Goal: Task Accomplishment & Management: Complete application form

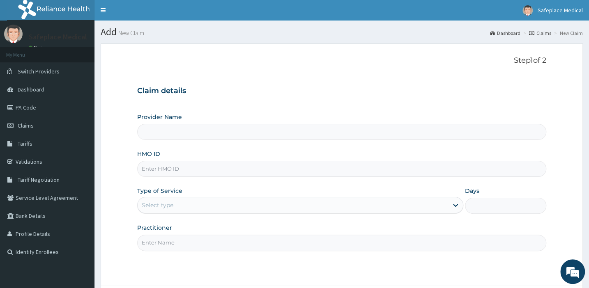
type input "Safeplace Medical"
type input "MNL/10625/B"
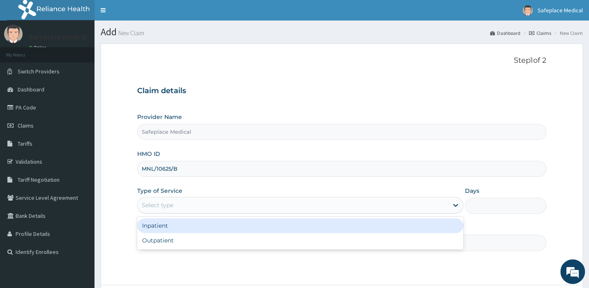
click at [189, 206] on div "Select type" at bounding box center [293, 205] width 311 height 13
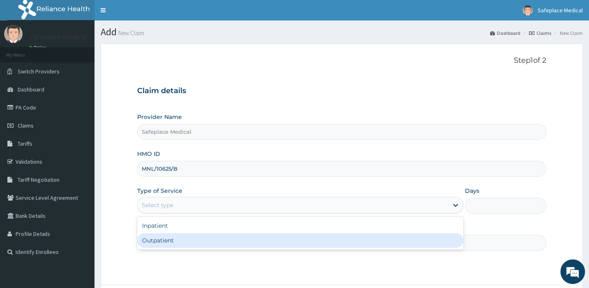
click at [168, 243] on div "Outpatient" at bounding box center [300, 240] width 326 height 15
type input "1"
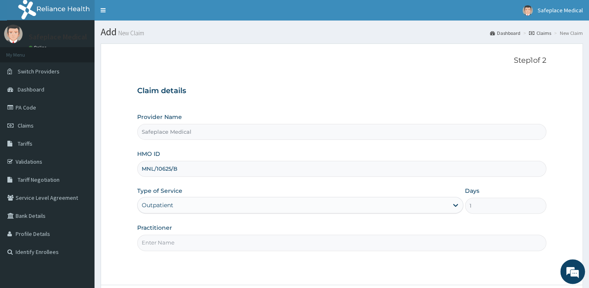
click at [209, 246] on input "Practitioner" at bounding box center [341, 243] width 409 height 16
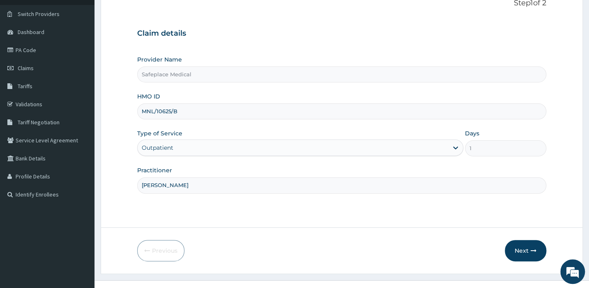
scroll to position [59, 0]
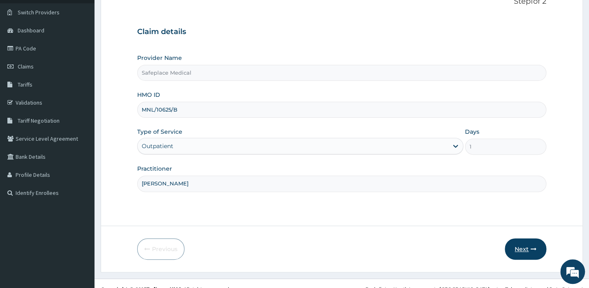
type input "DR WAGOR"
click at [517, 248] on button "Next" at bounding box center [526, 249] width 42 height 21
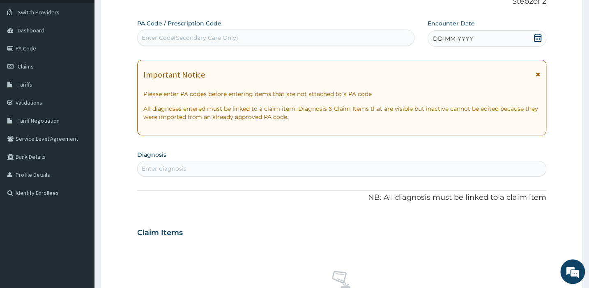
click at [536, 38] on icon at bounding box center [538, 38] width 8 height 8
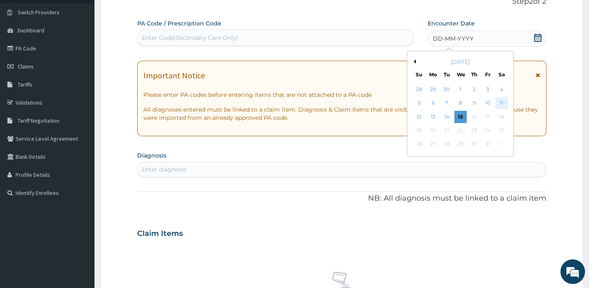
click at [501, 102] on div "11" at bounding box center [501, 103] width 12 height 12
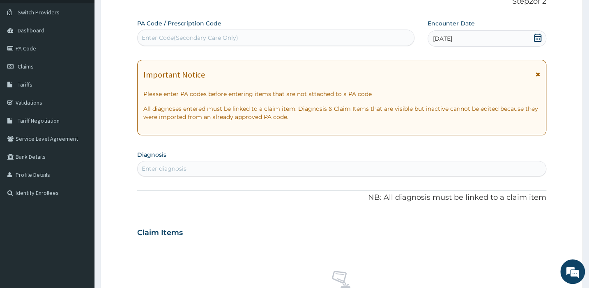
click at [307, 39] on div "Enter Code(Secondary Care Only)" at bounding box center [276, 37] width 277 height 13
drag, startPoint x: 307, startPoint y: 39, endPoint x: 194, endPoint y: 34, distance: 112.3
click at [194, 34] on div "Enter Code(Secondary Care Only)" at bounding box center [190, 38] width 97 height 8
drag, startPoint x: 194, startPoint y: 34, endPoint x: 174, endPoint y: 37, distance: 20.8
click at [174, 37] on div "Enter Code(Secondary Care Only)" at bounding box center [190, 38] width 97 height 8
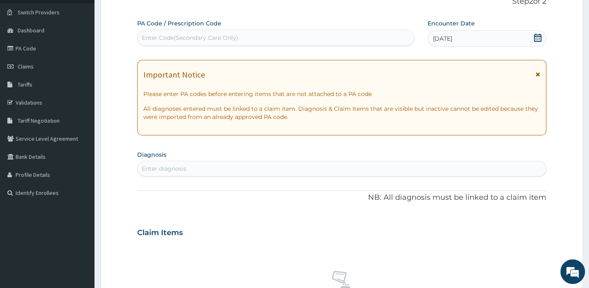
click at [174, 37] on div "Enter Code(Secondary Care Only)" at bounding box center [190, 38] width 97 height 8
click at [37, 46] on link "PA Code" at bounding box center [47, 48] width 95 height 18
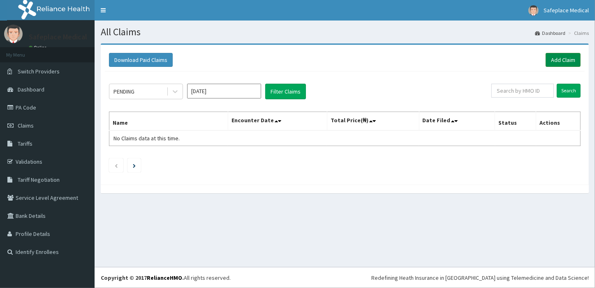
click at [557, 59] on link "Add Claim" at bounding box center [562, 60] width 35 height 14
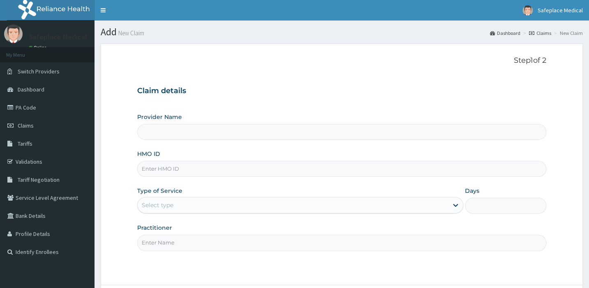
click at [259, 169] on input "HMO ID" at bounding box center [341, 169] width 409 height 16
type input "N"
type input "Safeplace Medical"
type input "MNL/10625/B"
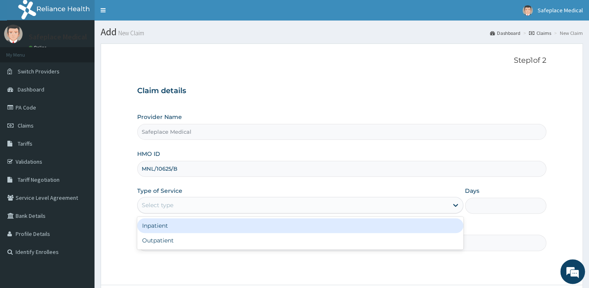
click at [183, 202] on div "Select type" at bounding box center [293, 205] width 311 height 13
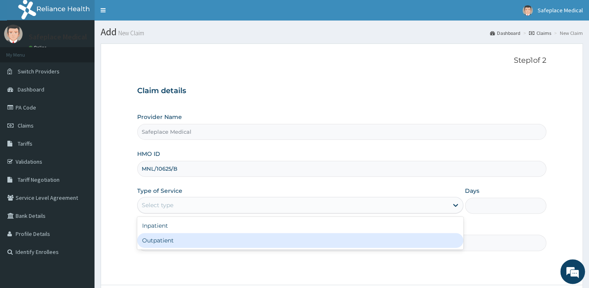
click at [160, 239] on div "Outpatient" at bounding box center [300, 240] width 326 height 15
type input "1"
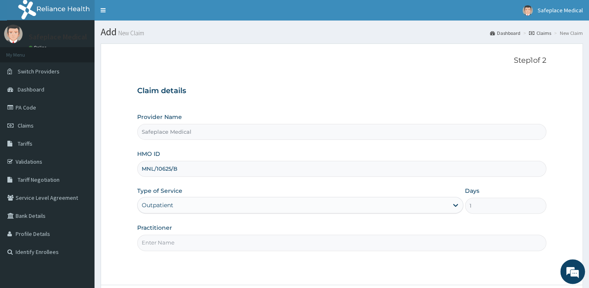
click at [165, 243] on input "Practitioner" at bounding box center [341, 243] width 409 height 16
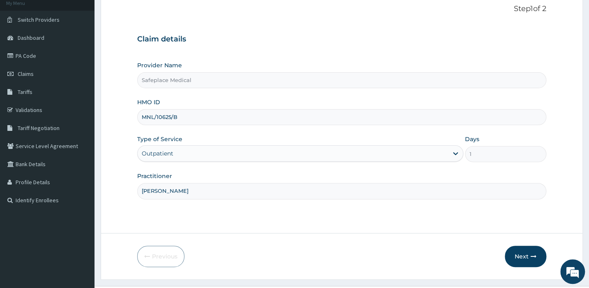
scroll to position [54, 0]
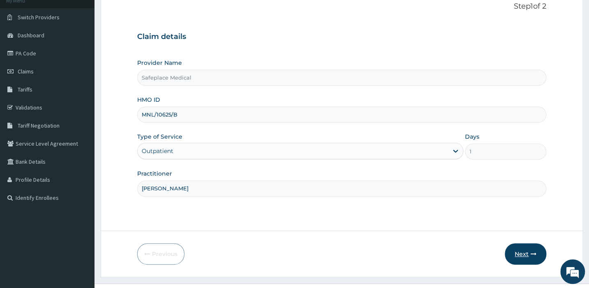
type input "DR WAGOR"
click at [523, 252] on button "Next" at bounding box center [526, 254] width 42 height 21
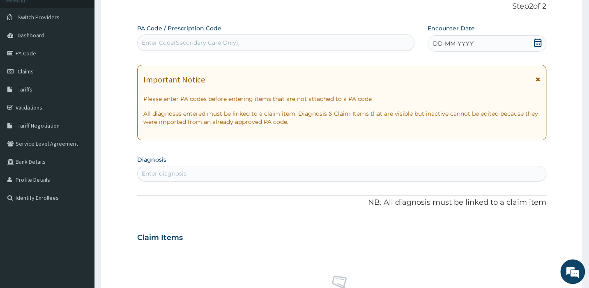
click at [533, 41] on div "DD-MM-YYYY" at bounding box center [487, 43] width 119 height 16
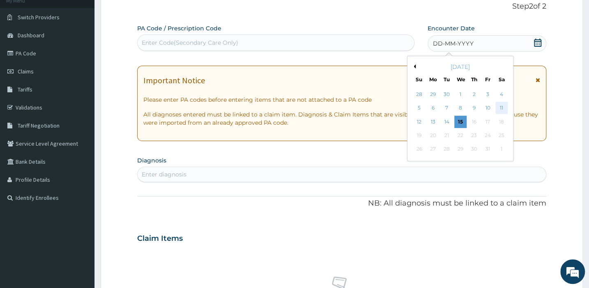
click at [499, 106] on div "11" at bounding box center [501, 108] width 12 height 12
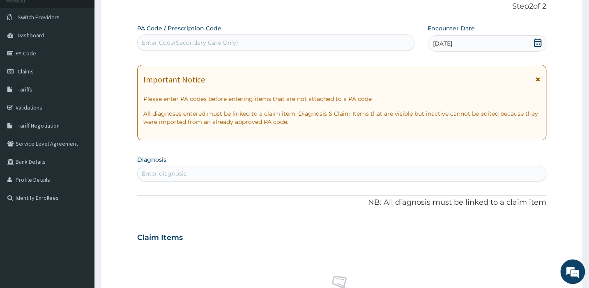
click at [337, 39] on div "Enter Code(Secondary Care Only)" at bounding box center [276, 42] width 277 height 13
type input "PA/7DED0C"
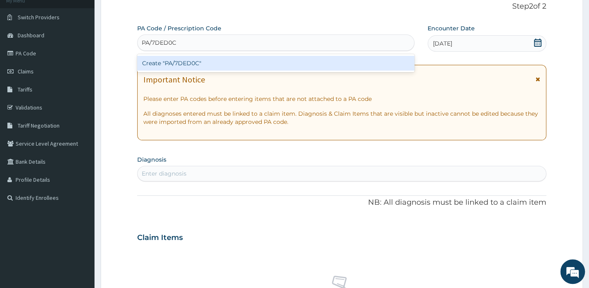
click at [254, 62] on div "Create "PA/7DED0C"" at bounding box center [275, 63] width 277 height 15
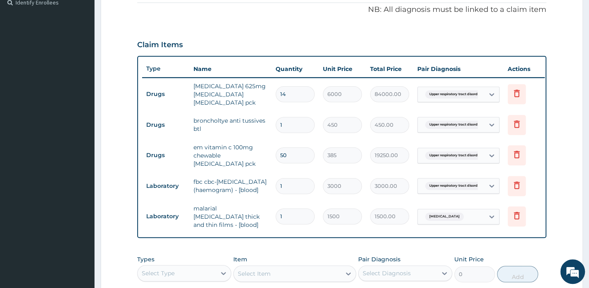
scroll to position [235, 0]
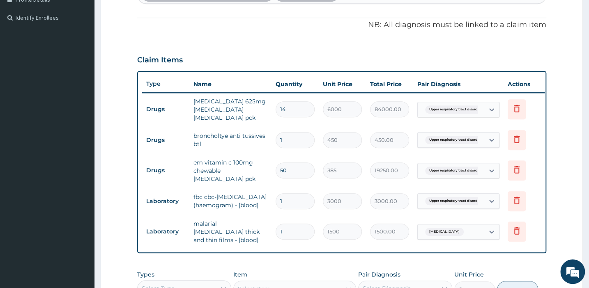
click at [307, 108] on input "14" at bounding box center [295, 109] width 39 height 16
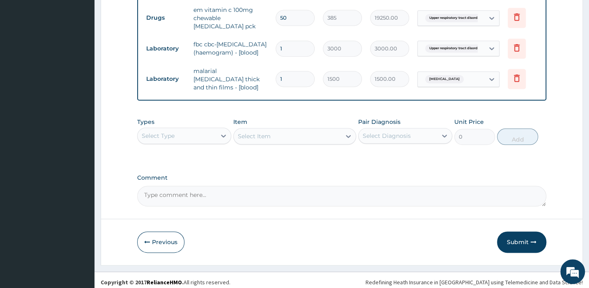
scroll to position [397, 0]
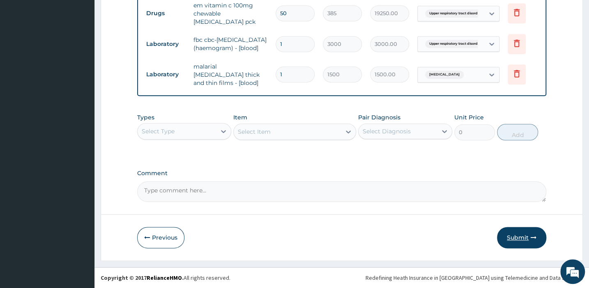
click at [521, 235] on button "Submit" at bounding box center [521, 237] width 49 height 21
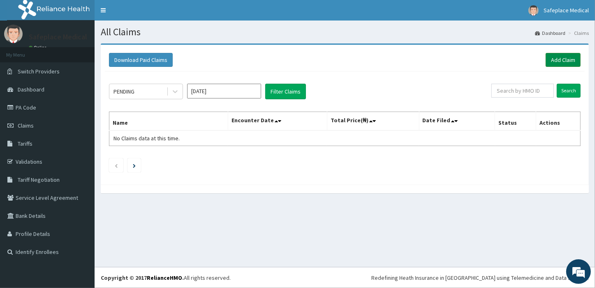
click at [552, 60] on link "Add Claim" at bounding box center [562, 60] width 35 height 14
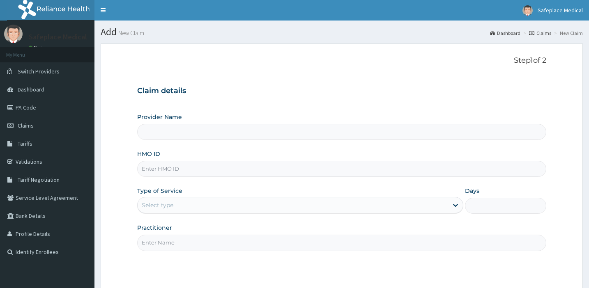
type input "Safeplace Medical"
click at [177, 173] on input "HMO ID" at bounding box center [341, 169] width 409 height 16
type input "MNL/10625/B"
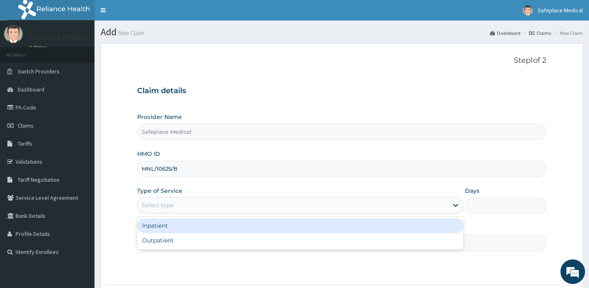
click at [213, 205] on div "Select type" at bounding box center [293, 205] width 311 height 13
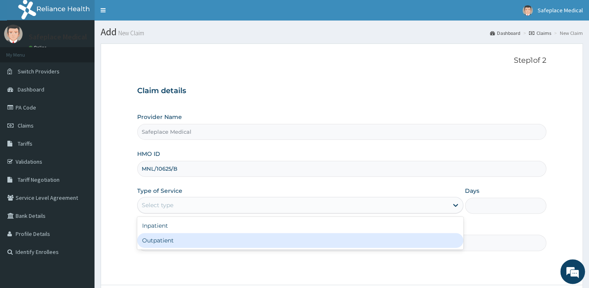
click at [179, 241] on div "Outpatient" at bounding box center [300, 240] width 326 height 15
type input "1"
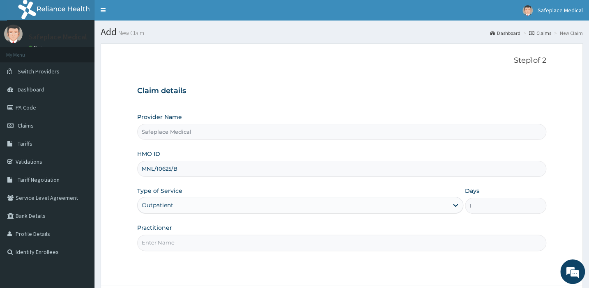
click at [200, 240] on input "Practitioner" at bounding box center [341, 243] width 409 height 16
type input "DR ROLAND"
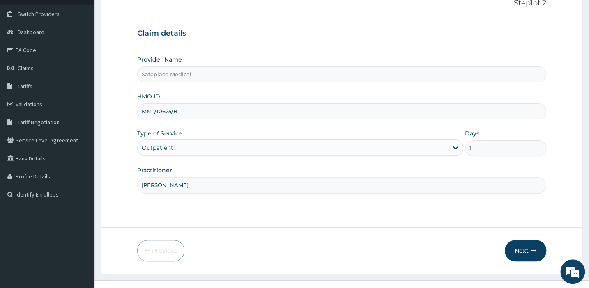
scroll to position [59, 0]
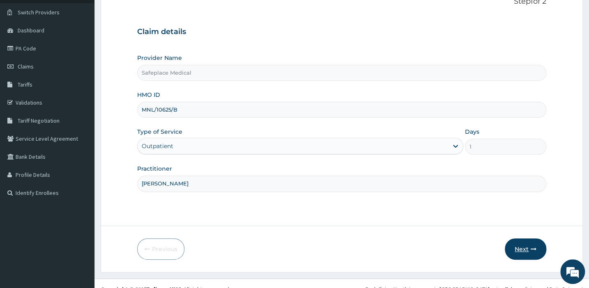
click at [528, 251] on button "Next" at bounding box center [526, 249] width 42 height 21
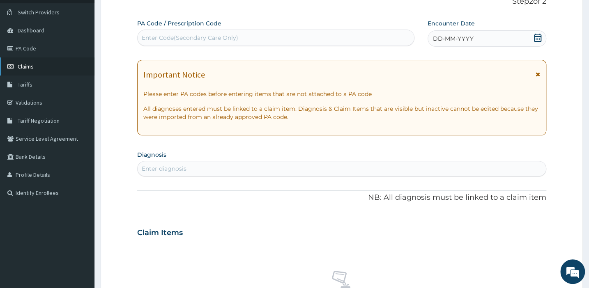
click at [48, 66] on link "Claims" at bounding box center [47, 67] width 95 height 18
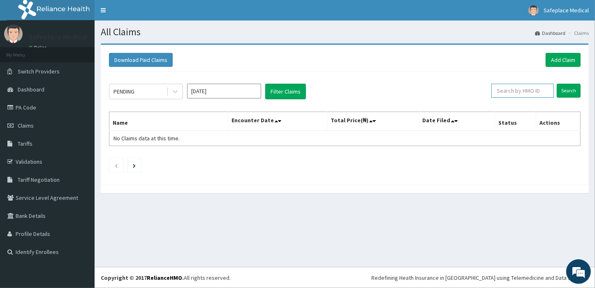
click at [519, 90] on input "text" at bounding box center [522, 91] width 62 height 14
type input "MMNL/10625/B"
click at [566, 87] on input "Search" at bounding box center [568, 91] width 24 height 14
click at [569, 90] on input "Search" at bounding box center [568, 91] width 24 height 14
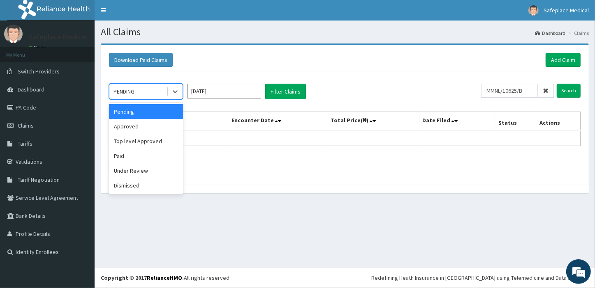
click at [157, 92] on div "PENDING" at bounding box center [137, 91] width 57 height 13
click at [128, 127] on div "Approved" at bounding box center [146, 126] width 74 height 15
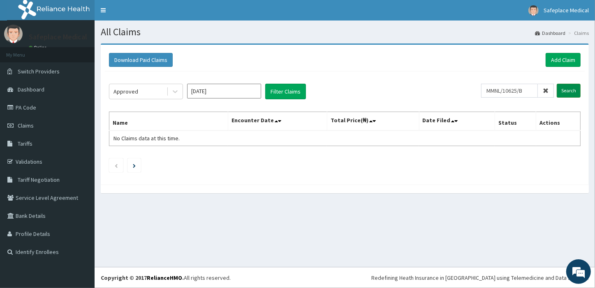
click at [571, 88] on input "Search" at bounding box center [568, 91] width 24 height 14
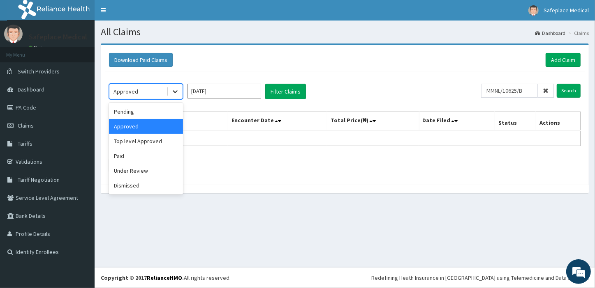
click at [175, 91] on icon at bounding box center [175, 92] width 8 height 8
click at [126, 169] on div "Under Review" at bounding box center [146, 171] width 74 height 15
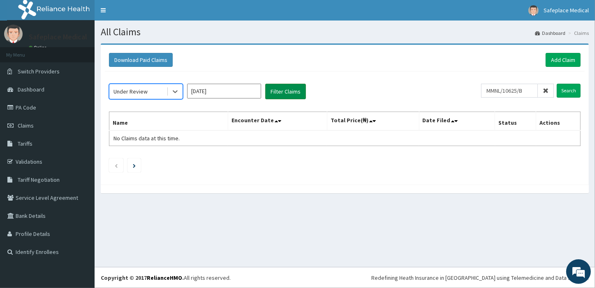
click at [283, 90] on button "Filter Claims" at bounding box center [285, 92] width 41 height 16
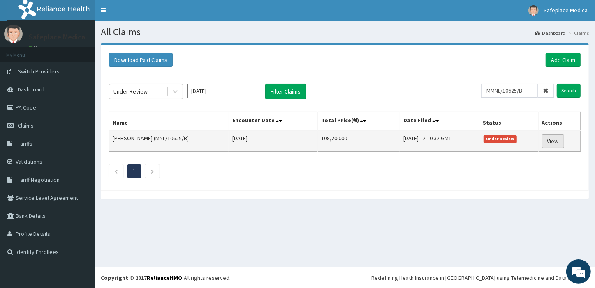
click at [555, 140] on link "View" at bounding box center [553, 141] width 22 height 14
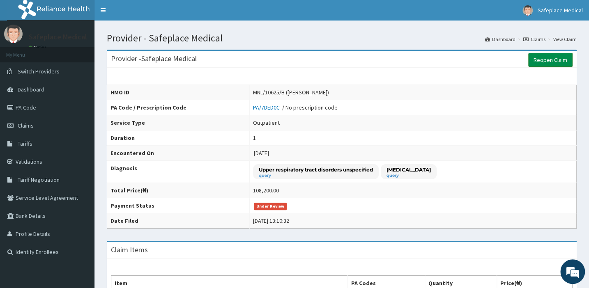
click at [549, 58] on link "Reopen Claim" at bounding box center [550, 60] width 44 height 14
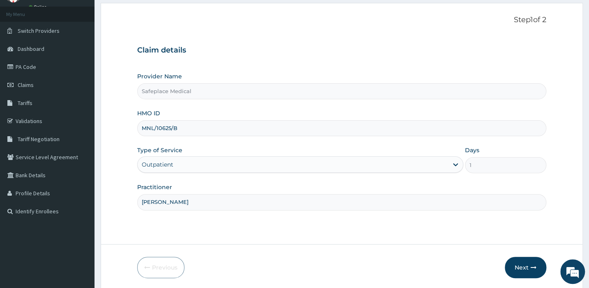
scroll to position [43, 0]
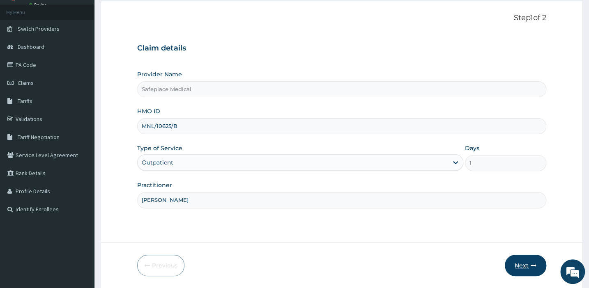
click at [528, 266] on button "Next" at bounding box center [526, 265] width 42 height 21
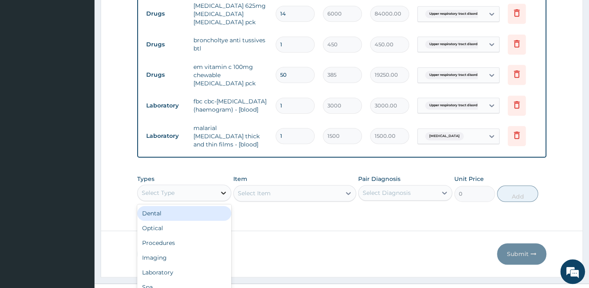
scroll to position [23, 0]
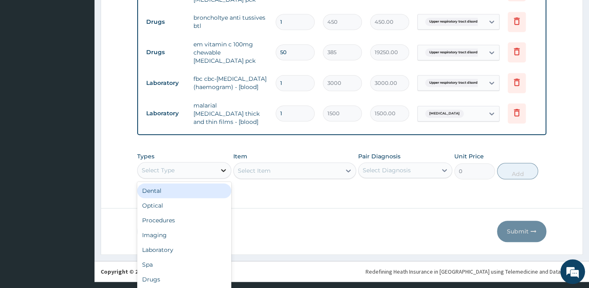
click at [220, 179] on div "option Dental focused, 1 of 10. 10 results available. Use Up and Down to choose…" at bounding box center [184, 170] width 94 height 16
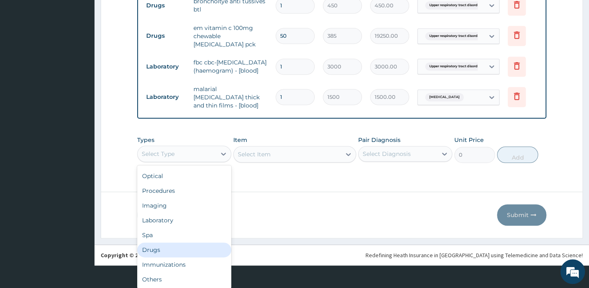
scroll to position [15, 0]
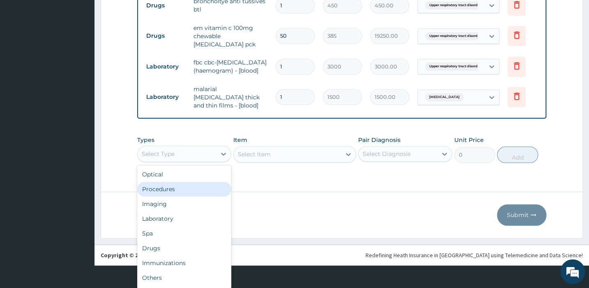
click at [169, 191] on div "Procedures" at bounding box center [184, 189] width 94 height 15
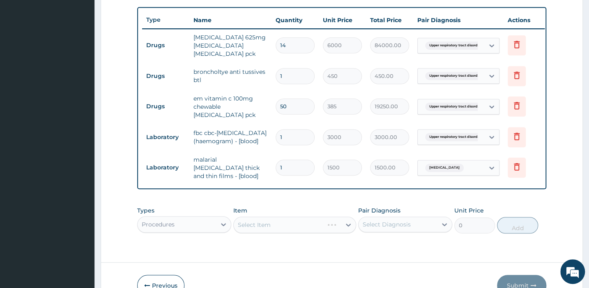
scroll to position [292, 0]
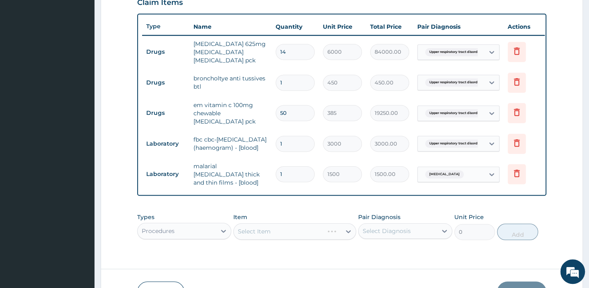
click at [297, 52] on input "14" at bounding box center [295, 52] width 39 height 16
type input "1"
type input "6000.00"
type input "0.00"
type input "2"
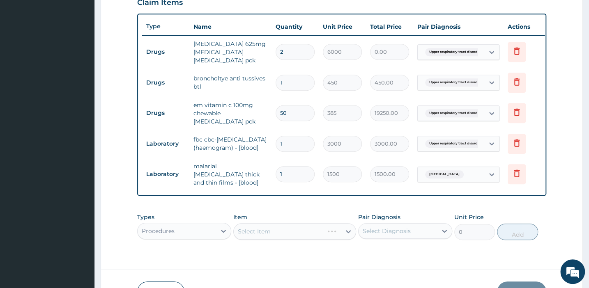
type input "12000.00"
type input "2"
click at [289, 82] on input "1" at bounding box center [295, 83] width 39 height 16
click at [290, 113] on input "50" at bounding box center [295, 113] width 39 height 16
type input "5"
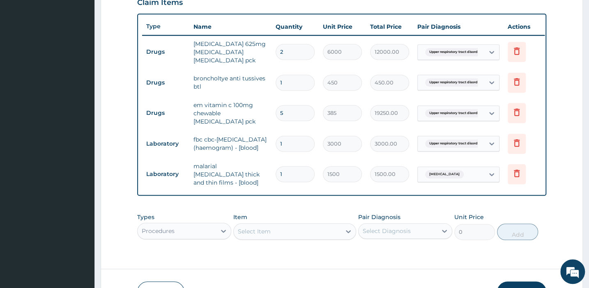
type input "1925.00"
type input "0.00"
type input "3"
type input "1155.00"
type input "3"
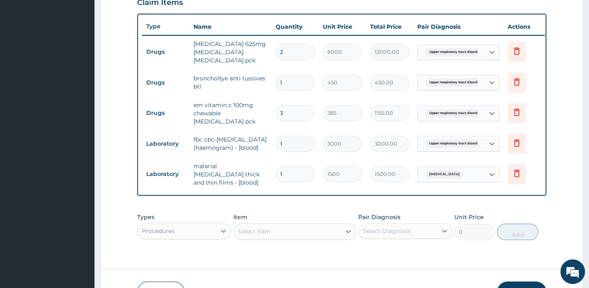
click at [271, 239] on div "Select Item" at bounding box center [294, 232] width 123 height 16
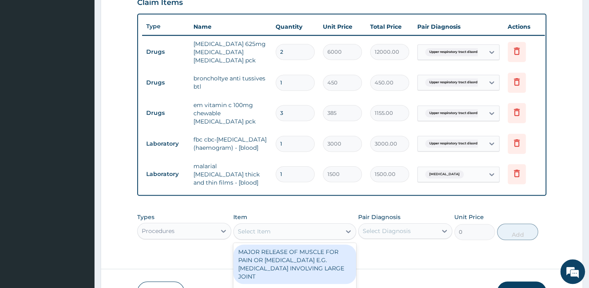
scroll to position [23, 0]
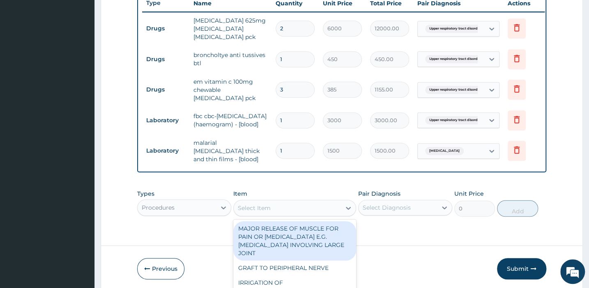
click at [271, 239] on div "MAJOR RELEASE OF MUSCLE FOR PAIN OR [MEDICAL_DATA] E.G. [MEDICAL_DATA] INVOLVIN…" at bounding box center [294, 240] width 123 height 39
type input "216000"
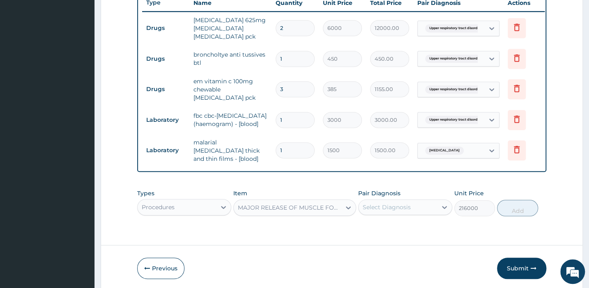
scroll to position [0, 0]
click at [265, 215] on div "option MAJOR RELEASE OF MUSCLE FOR PAIN OR CONTRACTURE E.G. QUADRICEPS INVOLVIN…" at bounding box center [294, 208] width 123 height 16
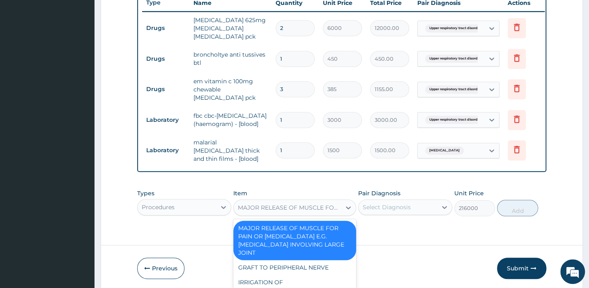
scroll to position [23, 0]
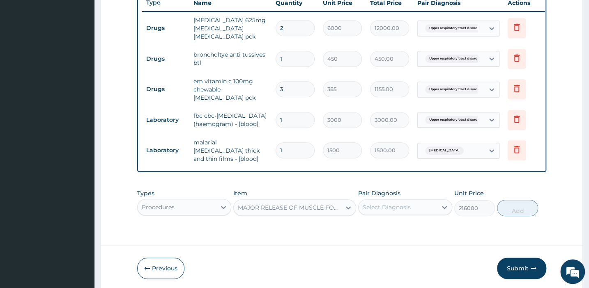
click at [278, 204] on div "MAJOR RELEASE OF MUSCLE FOR PAIN OR [MEDICAL_DATA] E.G. [MEDICAL_DATA] INVOLVIN…" at bounding box center [290, 208] width 104 height 8
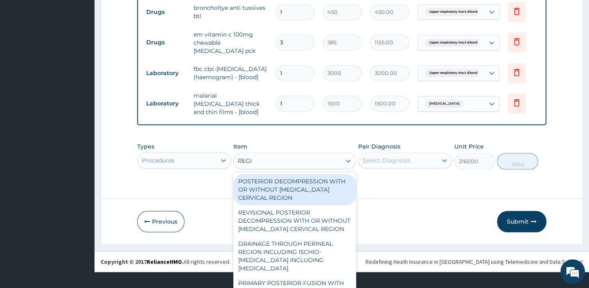
type input "REGIS"
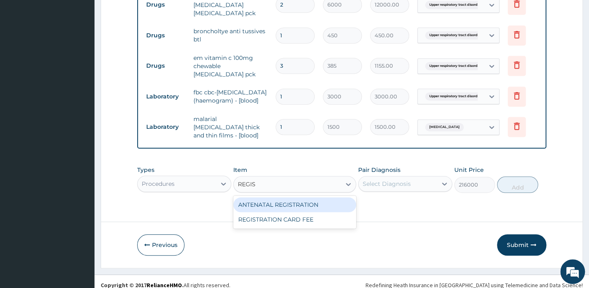
scroll to position [0, 0]
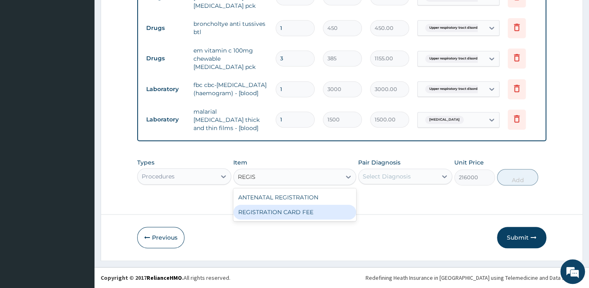
click at [273, 210] on div "REGISTRATION CARD FEE" at bounding box center [294, 212] width 123 height 15
type input "2000"
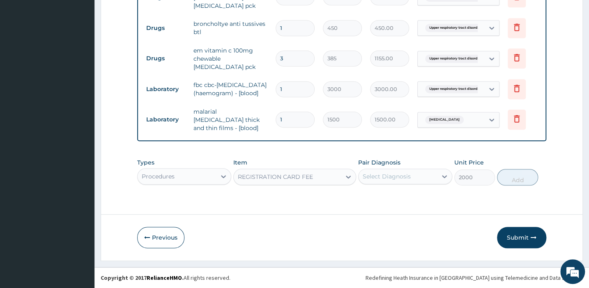
click at [404, 173] on div "Select Diagnosis" at bounding box center [387, 177] width 48 height 8
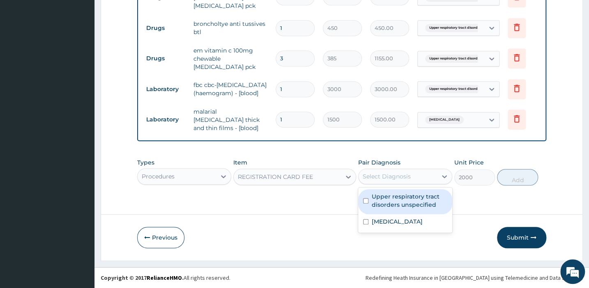
click at [366, 200] on input "checkbox" at bounding box center [365, 200] width 5 height 5
checkbox input "true"
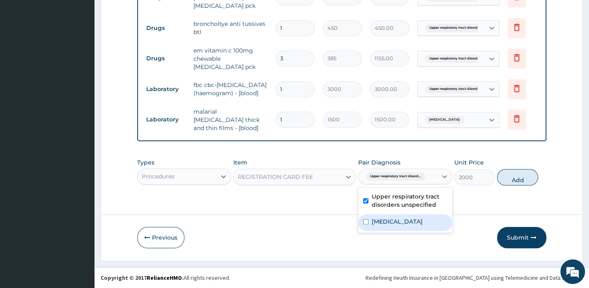
click at [365, 222] on input "checkbox" at bounding box center [365, 221] width 5 height 5
checkbox input "true"
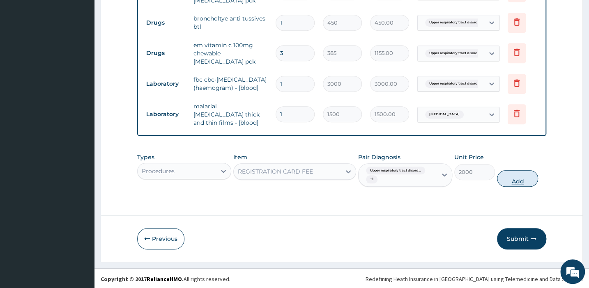
click at [513, 185] on button "Add" at bounding box center [517, 179] width 41 height 16
type input "0"
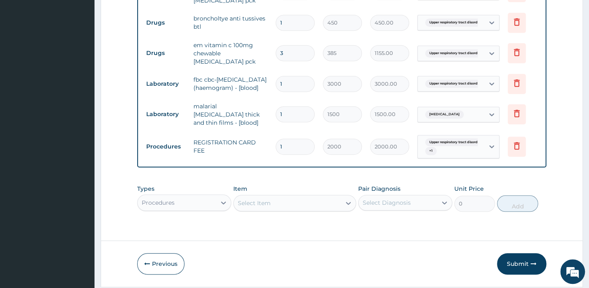
click at [247, 209] on div "Types Procedures Item Select Item Pair Diagnosis Select Diagnosis Unit Price 0 …" at bounding box center [341, 198] width 409 height 35
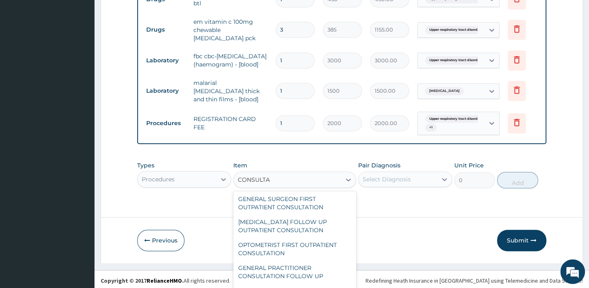
scroll to position [285, 0]
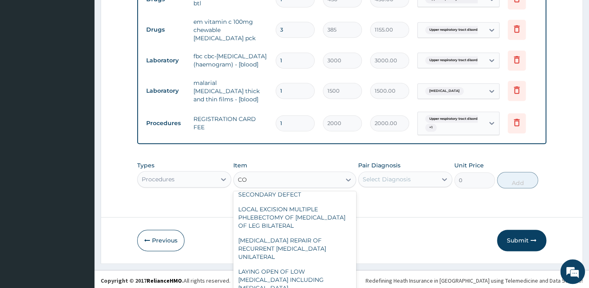
type input "C"
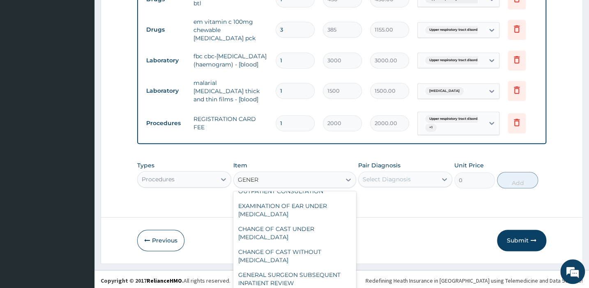
scroll to position [24, 0]
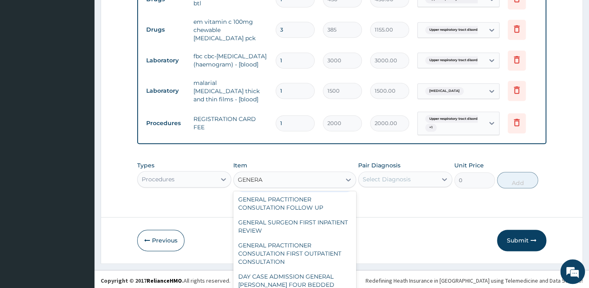
type input "GENERAL"
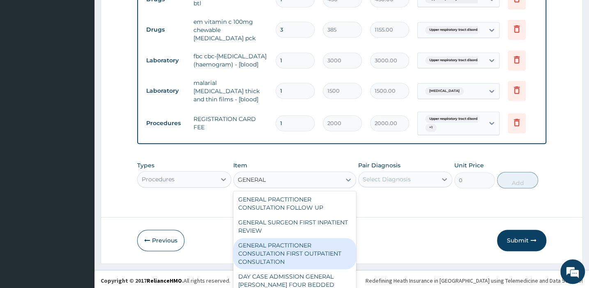
click at [272, 257] on div "GENERAL PRACTITIONER CONSULTATION FIRST OUTPATIENT CONSULTATION" at bounding box center [294, 253] width 123 height 31
type input "3000"
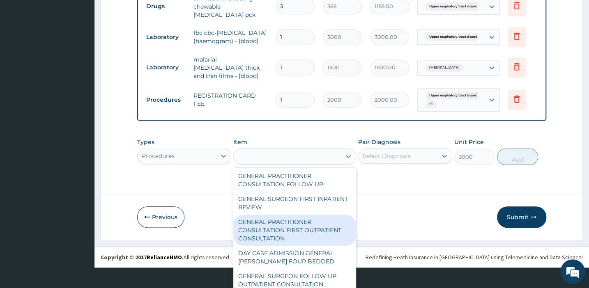
scroll to position [0, 0]
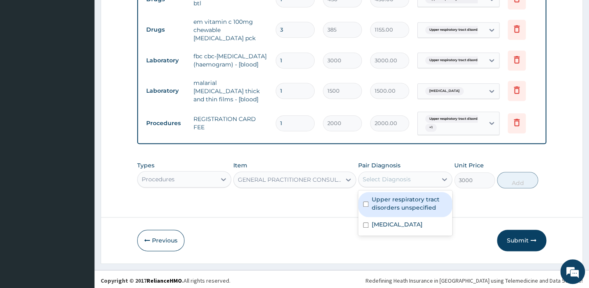
click at [386, 184] on div "Select Diagnosis" at bounding box center [387, 179] width 48 height 8
click at [365, 207] on input "checkbox" at bounding box center [365, 204] width 5 height 5
checkbox input "true"
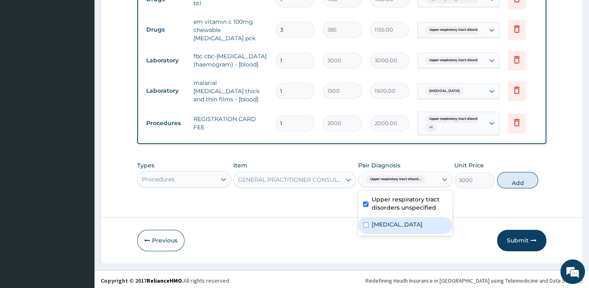
click at [364, 228] on input "checkbox" at bounding box center [365, 225] width 5 height 5
checkbox input "true"
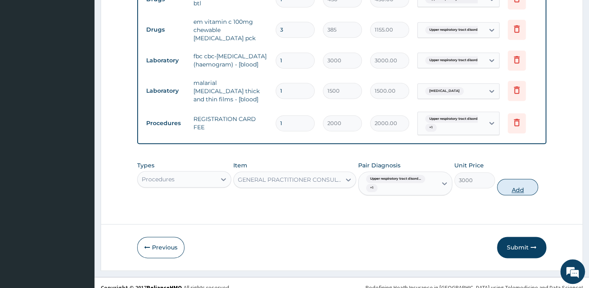
click at [516, 189] on button "Add" at bounding box center [517, 187] width 41 height 16
type input "0"
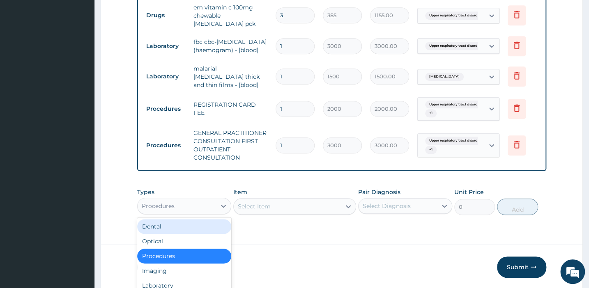
scroll to position [23, 0]
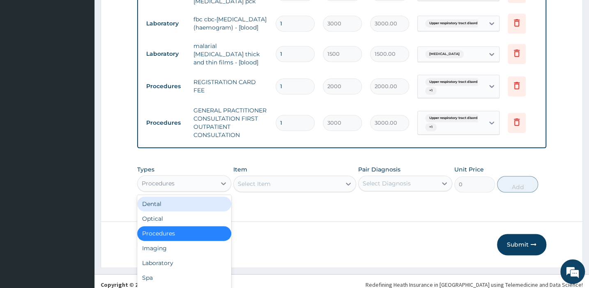
click at [174, 192] on div "option Procedures, selected. option Dental focused, 1 of 10. 10 results availab…" at bounding box center [184, 183] width 94 height 16
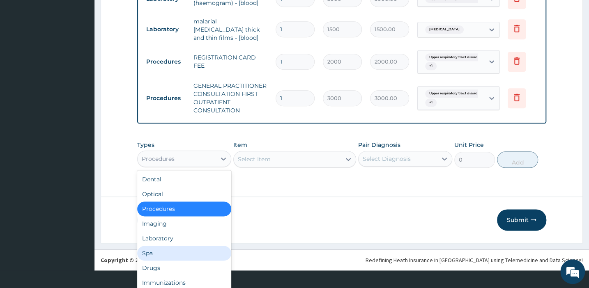
scroll to position [425, 0]
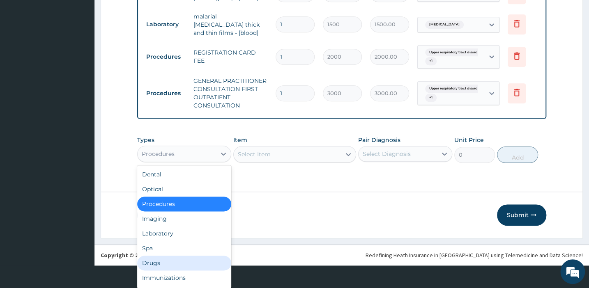
click at [185, 268] on div "Drugs" at bounding box center [184, 263] width 94 height 15
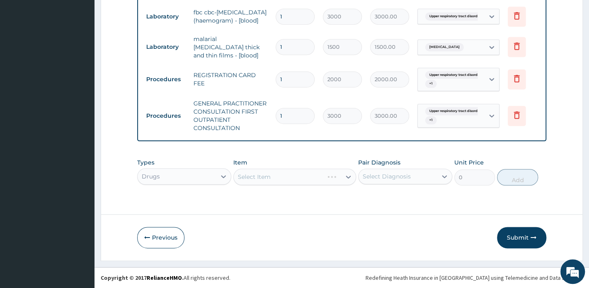
scroll to position [0, 0]
click at [264, 179] on div "Select Item" at bounding box center [294, 177] width 123 height 16
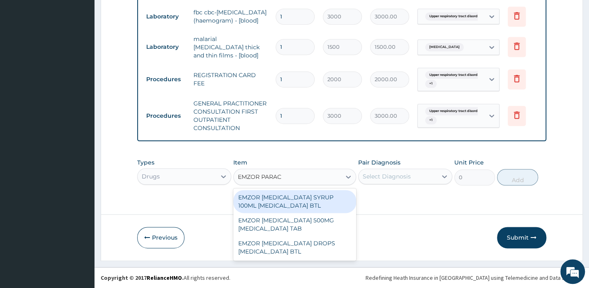
type input "EMZOR PARACE"
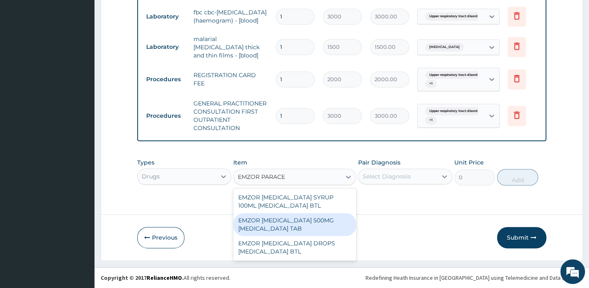
click at [267, 227] on div "EMZOR PARACETAMOL 500MG ACETAMINOPHEN TAB" at bounding box center [294, 224] width 123 height 23
type input "25"
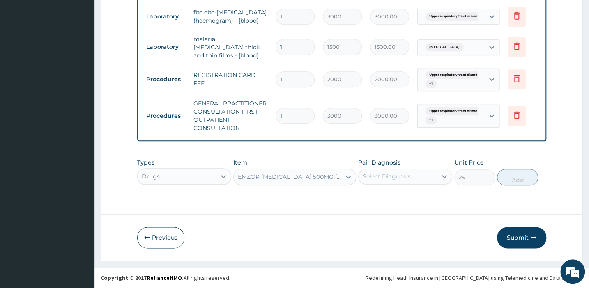
click at [401, 179] on div "Select Diagnosis" at bounding box center [387, 177] width 48 height 8
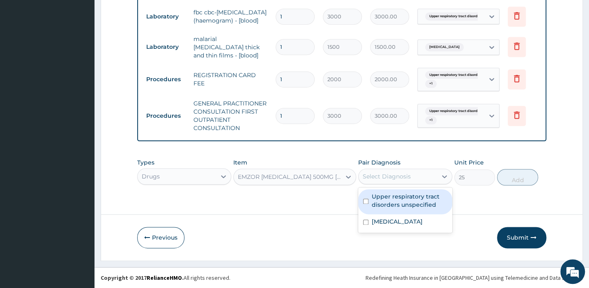
click at [365, 201] on input "checkbox" at bounding box center [365, 201] width 5 height 5
checkbox input "true"
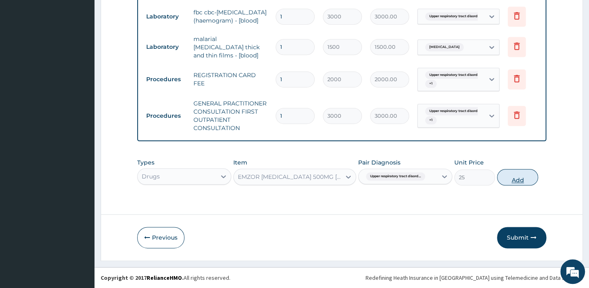
click at [505, 176] on button "Add" at bounding box center [517, 177] width 41 height 16
type input "0"
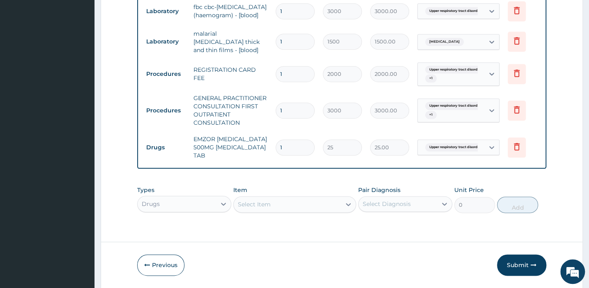
click at [294, 147] on input "1" at bounding box center [295, 148] width 39 height 16
type input "18"
type input "450.00"
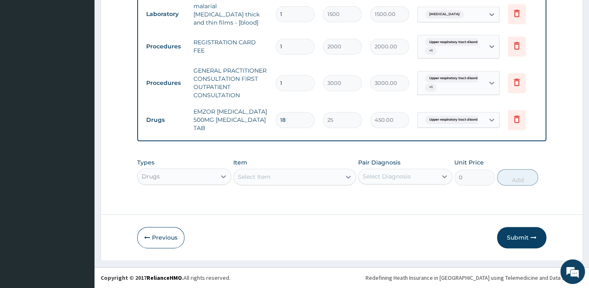
scroll to position [458, 0]
type input "18"
click at [517, 235] on button "Submit" at bounding box center [521, 237] width 49 height 21
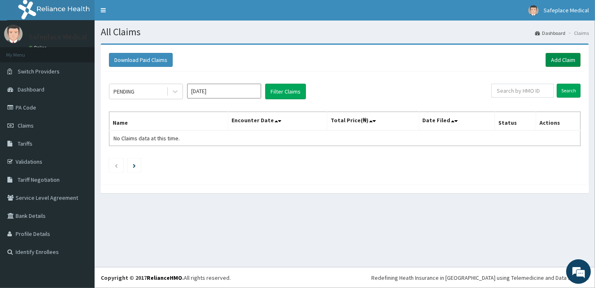
click at [559, 57] on link "Add Claim" at bounding box center [562, 60] width 35 height 14
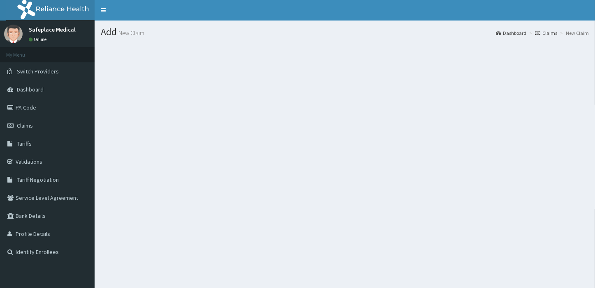
click at [214, 204] on div "Add New Claim Dashboard Claims New Claim" at bounding box center [345, 165] width 500 height 288
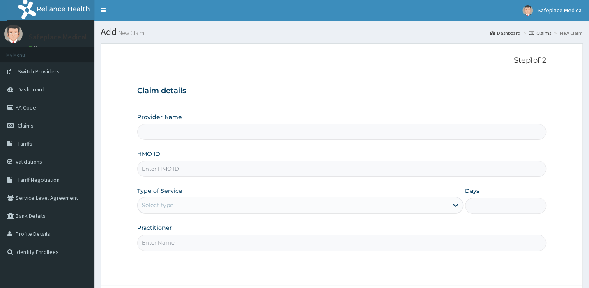
type input "Safeplace Medical"
click at [208, 165] on input "HMO ID" at bounding box center [341, 169] width 409 height 16
type input "N"
type input "MNL/10625/B"
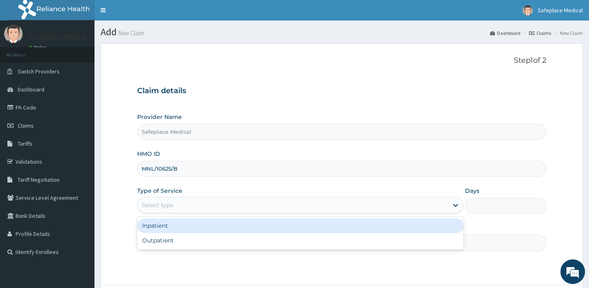
click at [197, 204] on div "Select type" at bounding box center [293, 205] width 311 height 13
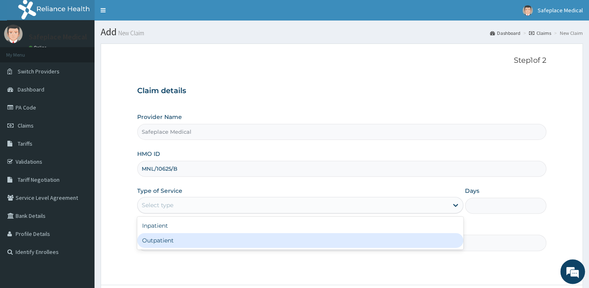
click at [165, 241] on div "Outpatient" at bounding box center [300, 240] width 326 height 15
type input "1"
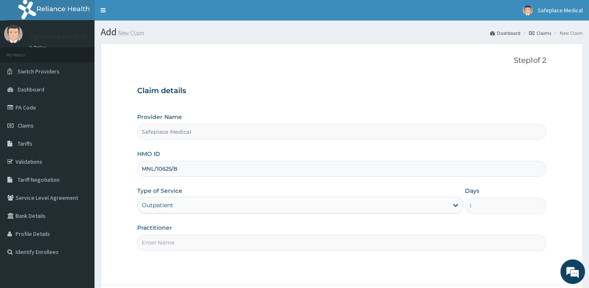
click at [168, 243] on input "Practitioner" at bounding box center [341, 243] width 409 height 16
type input "DR ROLAND"
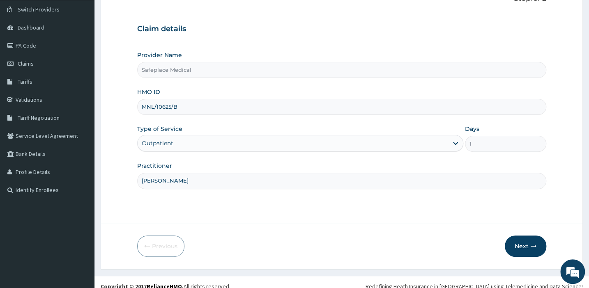
scroll to position [63, 0]
click at [528, 243] on button "Next" at bounding box center [526, 245] width 42 height 21
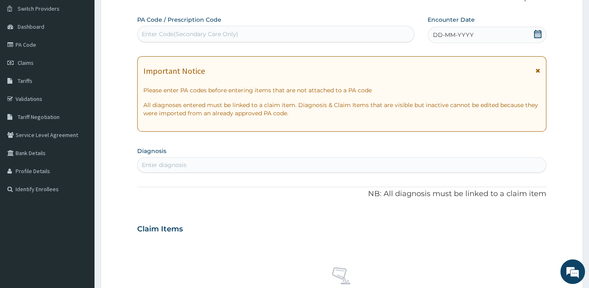
click at [535, 33] on icon at bounding box center [538, 34] width 8 height 8
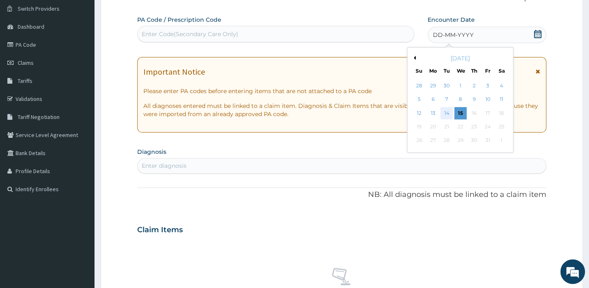
click at [445, 113] on div "14" at bounding box center [446, 113] width 12 height 12
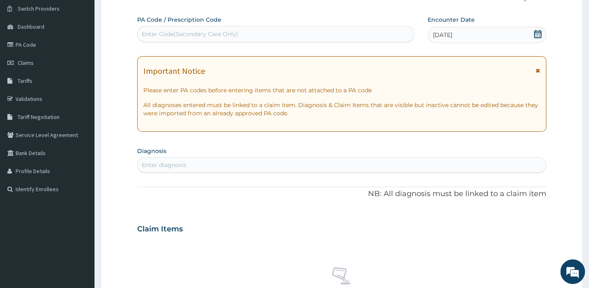
click at [197, 164] on div "Enter diagnosis" at bounding box center [342, 165] width 408 height 13
click at [191, 164] on div "Enter diagnosis" at bounding box center [342, 165] width 408 height 13
type input "MALARIA"
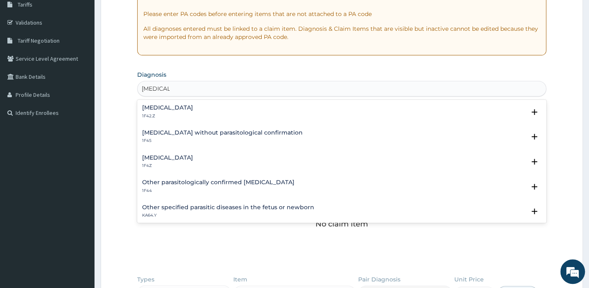
scroll to position [0, 0]
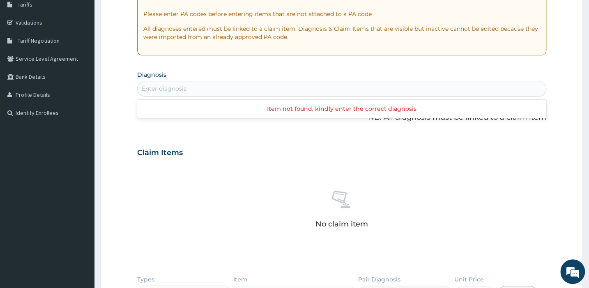
click at [317, 92] on div "Enter diagnosis" at bounding box center [342, 88] width 408 height 13
type input "F"
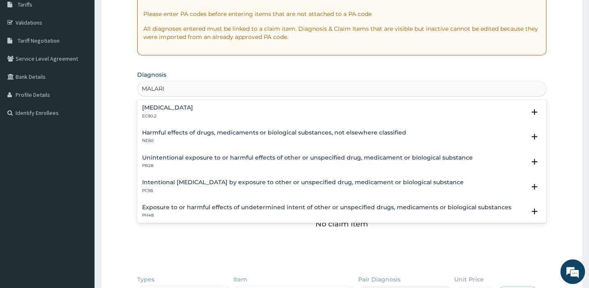
type input "MALARIA"
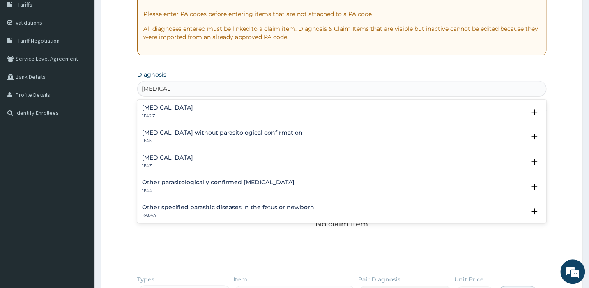
click at [221, 164] on div "Malaria, unspecified 1F4Z" at bounding box center [341, 162] width 399 height 14
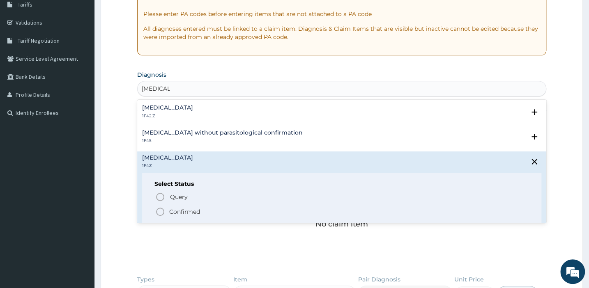
click at [160, 210] on icon "status option filled" at bounding box center [160, 212] width 10 height 10
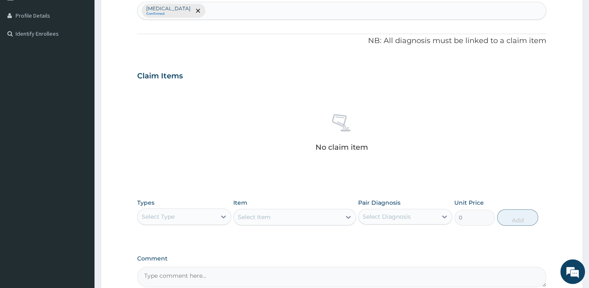
scroll to position [304, 0]
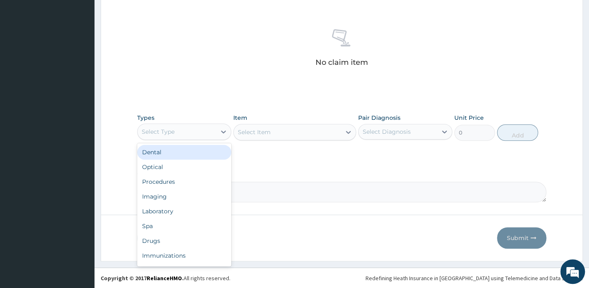
click at [196, 130] on div "Select Type" at bounding box center [177, 131] width 78 height 13
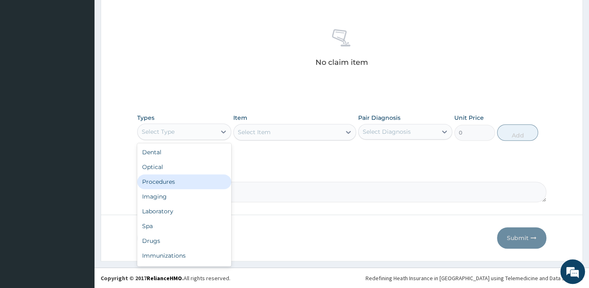
click at [166, 181] on div "Procedures" at bounding box center [184, 182] width 94 height 15
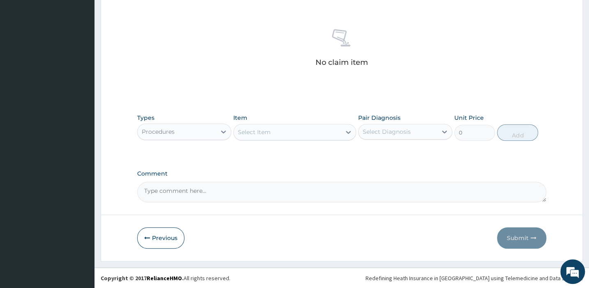
click at [274, 126] on div "Select Item" at bounding box center [287, 132] width 107 height 13
click at [268, 131] on div "Select Item" at bounding box center [254, 132] width 33 height 8
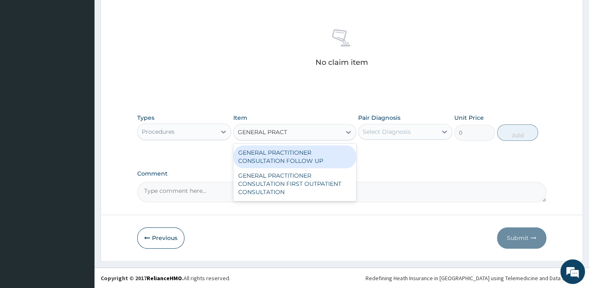
type input "GENERAL PRACTI"
click at [261, 151] on div "GENERAL PRACTITIONER CONSULTATION FOLLOW UP" at bounding box center [294, 156] width 123 height 23
type input "2500"
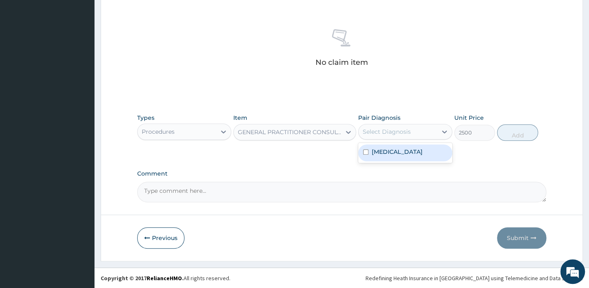
click at [406, 128] on div "Select Diagnosis" at bounding box center [387, 132] width 48 height 8
click at [364, 152] on input "checkbox" at bounding box center [365, 152] width 5 height 5
checkbox input "true"
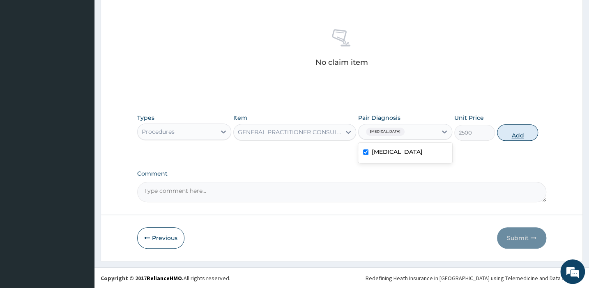
click at [518, 129] on button "Add" at bounding box center [517, 133] width 41 height 16
type input "0"
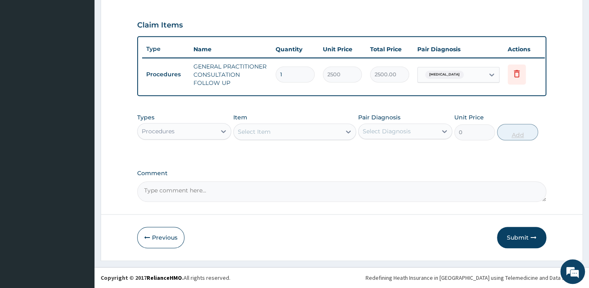
scroll to position [274, 0]
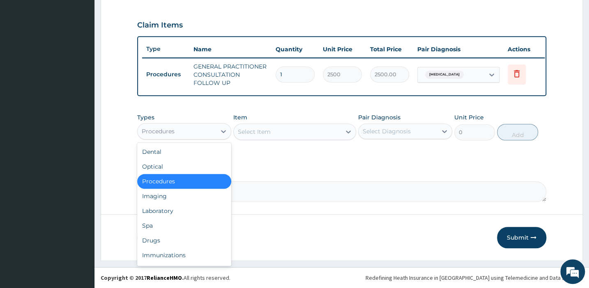
click at [181, 129] on div "Procedures" at bounding box center [177, 131] width 78 height 13
click at [167, 239] on div "Drugs" at bounding box center [184, 240] width 94 height 15
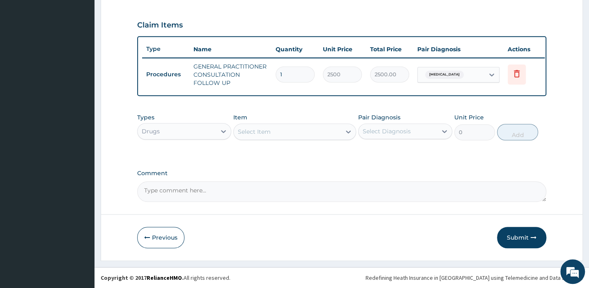
click at [263, 130] on div "Select Item" at bounding box center [254, 132] width 33 height 8
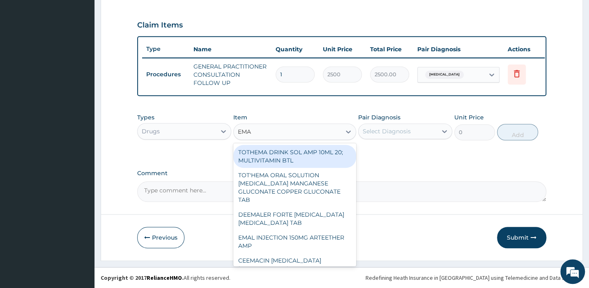
type input "EMAL"
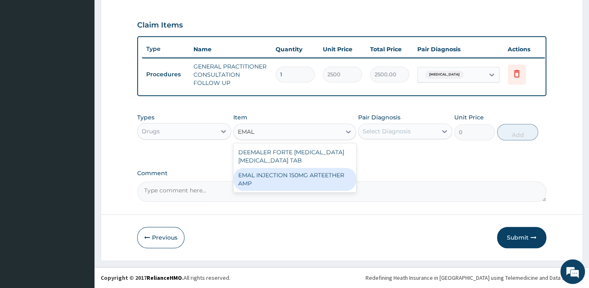
click at [250, 181] on div "EMAL INJECTION 150MG ARTEETHER AMP" at bounding box center [294, 179] width 123 height 23
type input "1000"
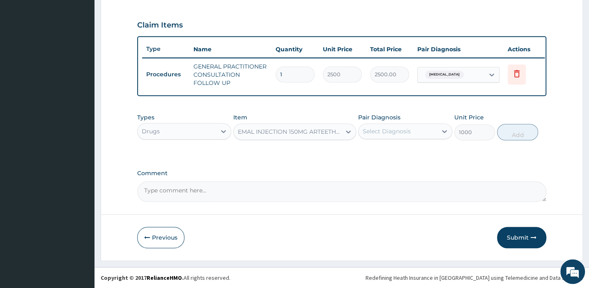
click at [378, 133] on div "Select Diagnosis" at bounding box center [387, 131] width 48 height 8
click at [365, 152] on input "checkbox" at bounding box center [365, 151] width 5 height 5
checkbox input "true"
click at [521, 131] on button "Add" at bounding box center [517, 132] width 41 height 16
type input "0"
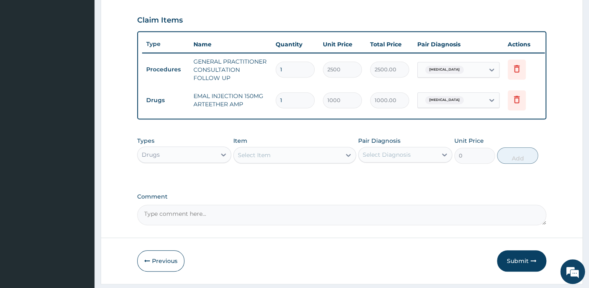
click at [265, 159] on div "Select Item" at bounding box center [254, 155] width 33 height 8
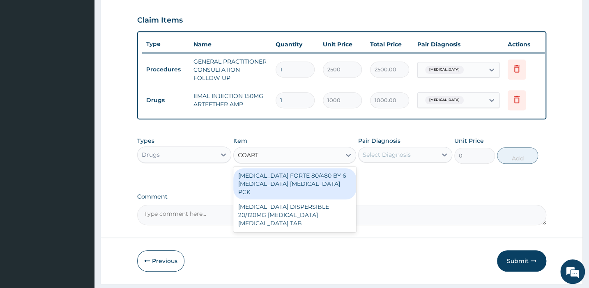
type input "COARTE"
click at [261, 184] on div "COARTEM FORTE 80/480 BY 6 ARTEMETHER LUMEFANTRINE PCK" at bounding box center [294, 183] width 123 height 31
type input "3500"
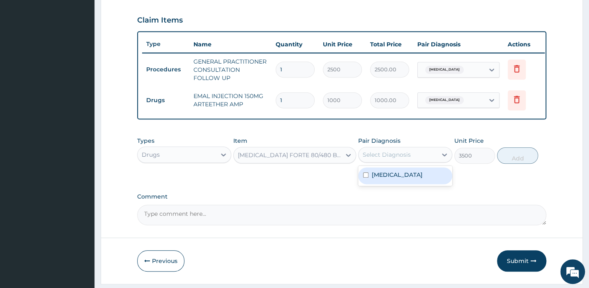
click at [403, 159] on div "Select Diagnosis" at bounding box center [387, 155] width 48 height 8
click at [365, 178] on input "checkbox" at bounding box center [365, 175] width 5 height 5
checkbox input "true"
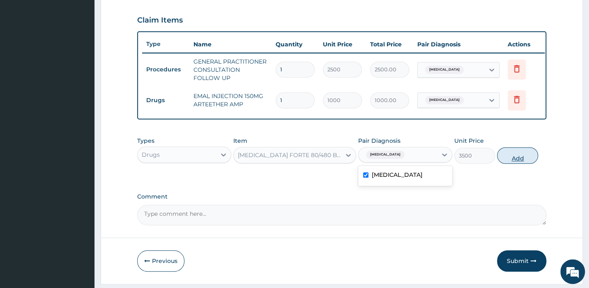
click at [517, 161] on button "Add" at bounding box center [517, 156] width 41 height 16
type input "0"
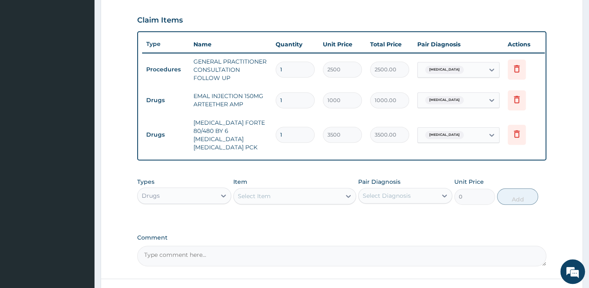
click at [330, 197] on div "Select Item" at bounding box center [287, 196] width 107 height 13
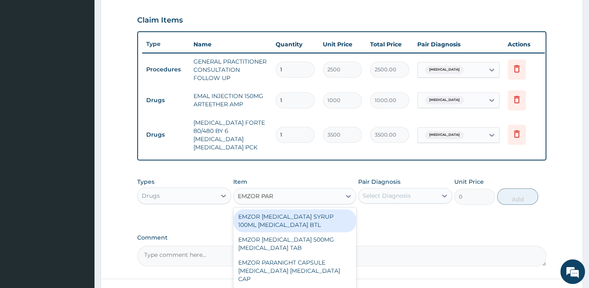
type input "EMZOR PARA"
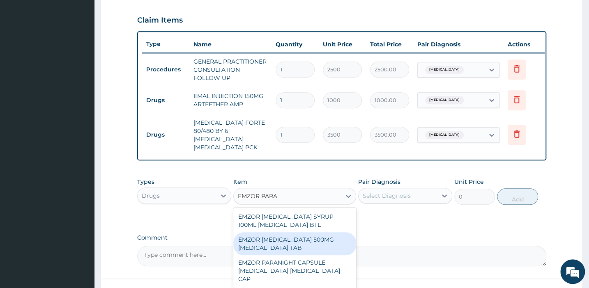
click at [255, 241] on div "EMZOR PARACETAMOL 500MG ACETAMINOPHEN TAB" at bounding box center [294, 244] width 123 height 23
type input "25"
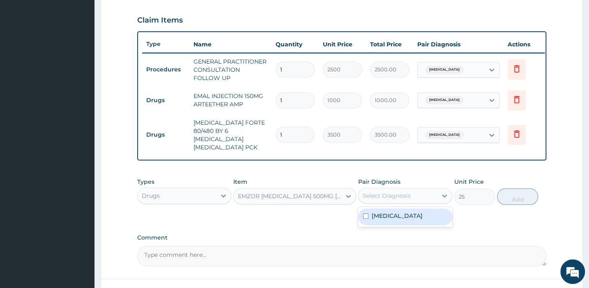
click at [409, 194] on div "Select Diagnosis" at bounding box center [387, 196] width 48 height 8
click at [365, 214] on input "checkbox" at bounding box center [365, 216] width 5 height 5
checkbox input "true"
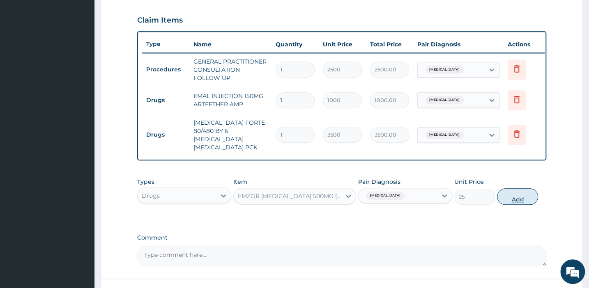
click at [510, 193] on button "Add" at bounding box center [517, 197] width 41 height 16
type input "0"
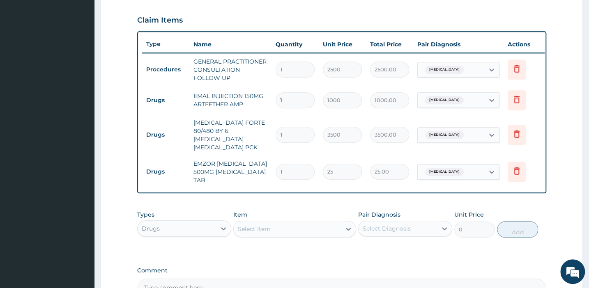
type input "18"
type input "450.00"
type input "18"
click at [283, 130] on input "1" at bounding box center [295, 135] width 39 height 16
type input "0.00"
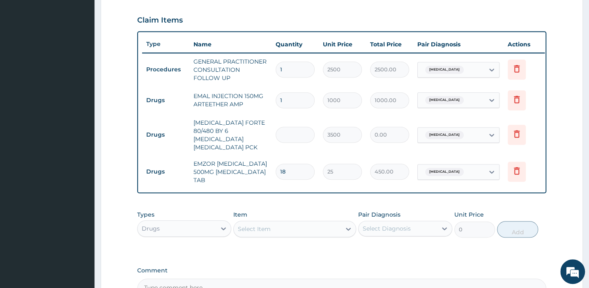
type input "6"
type input "21000.00"
type input "6"
click at [286, 100] on input "1" at bounding box center [295, 100] width 39 height 16
type input "0.00"
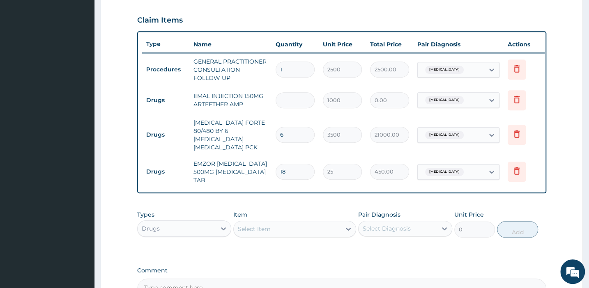
type input "3"
type input "3000.00"
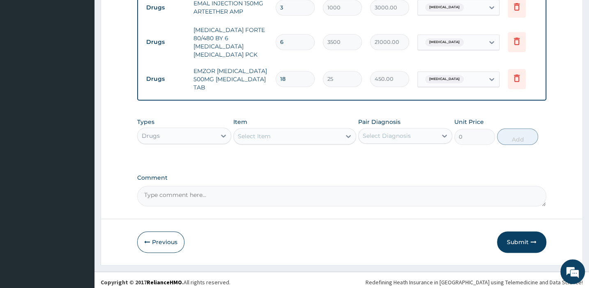
scroll to position [369, 0]
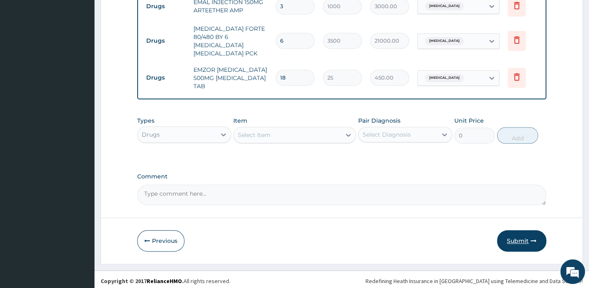
type input "3"
click at [523, 234] on button "Submit" at bounding box center [521, 241] width 49 height 21
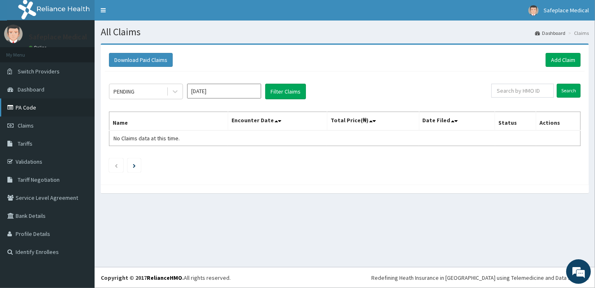
click at [28, 104] on link "PA Code" at bounding box center [47, 108] width 95 height 18
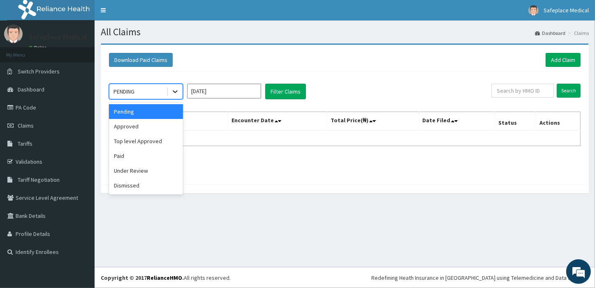
click at [171, 90] on icon at bounding box center [175, 92] width 8 height 8
click at [140, 171] on div "Under Review" at bounding box center [146, 171] width 74 height 15
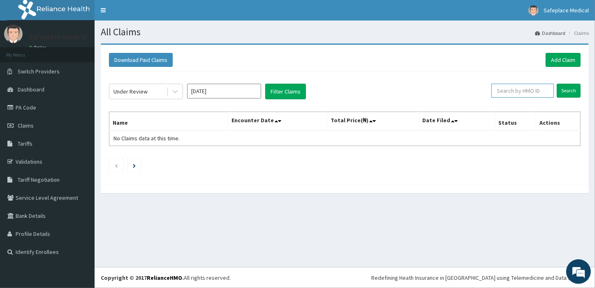
click at [517, 93] on input "text" at bounding box center [522, 91] width 62 height 14
type input "OQI/10089/A"
click at [571, 91] on input "Search" at bounding box center [568, 91] width 24 height 14
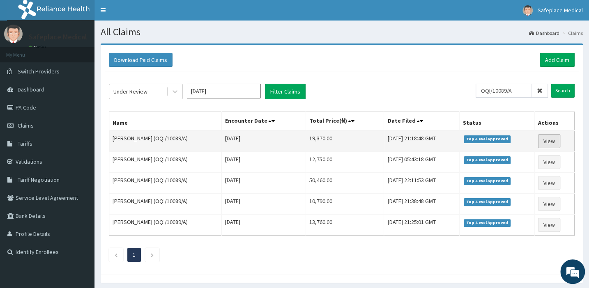
click at [546, 141] on link "View" at bounding box center [549, 141] width 22 height 14
